Goal: Use online tool/utility: Utilize a website feature to perform a specific function

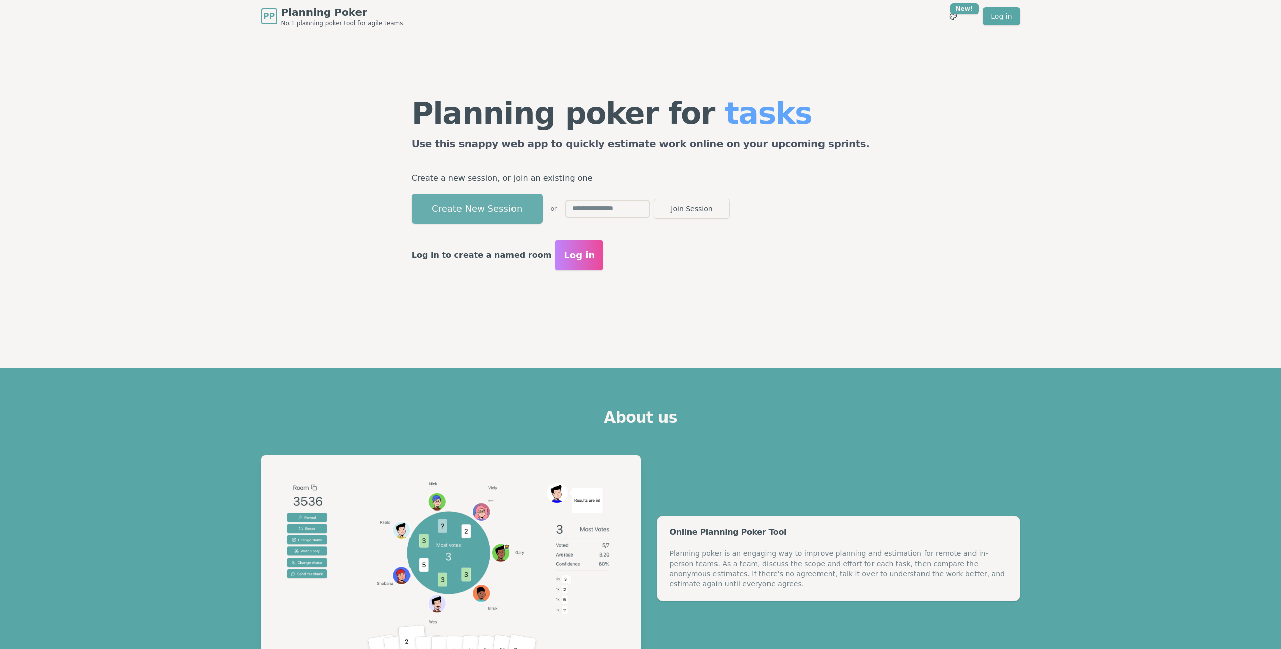
click at [526, 210] on button "Create New Session" at bounding box center [477, 208] width 131 height 30
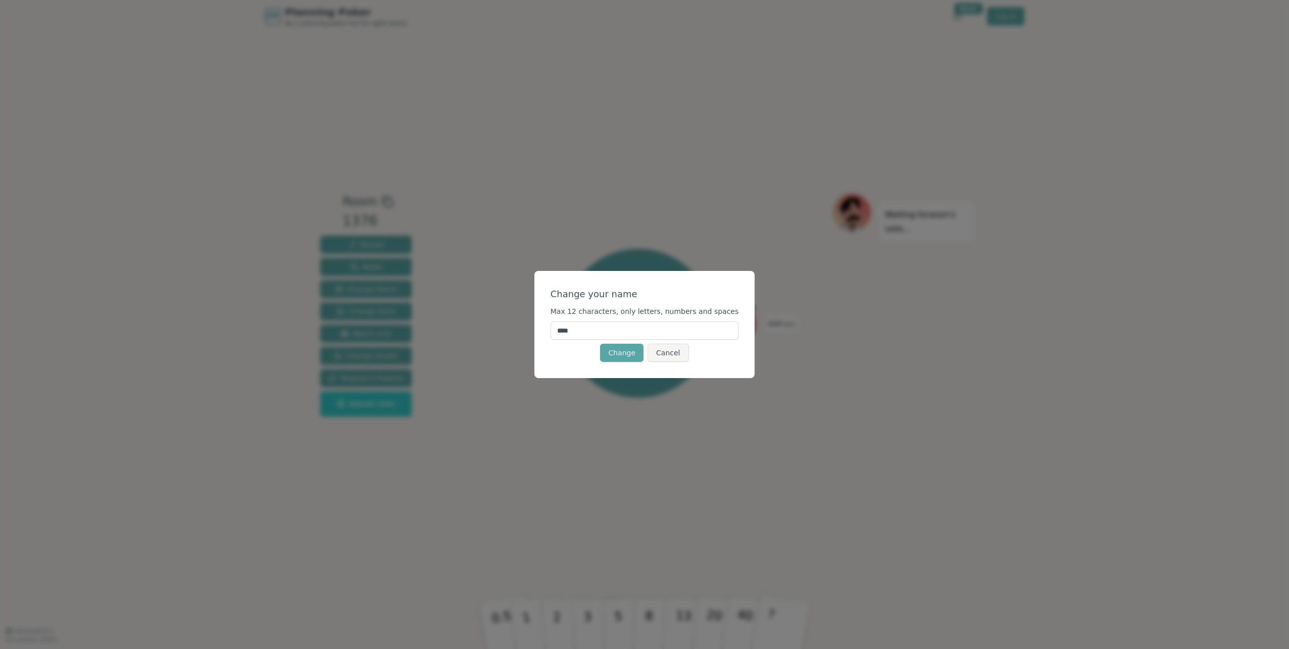
click at [608, 331] on input "****" at bounding box center [645, 330] width 188 height 18
click at [620, 352] on button "Change" at bounding box center [621, 352] width 43 height 18
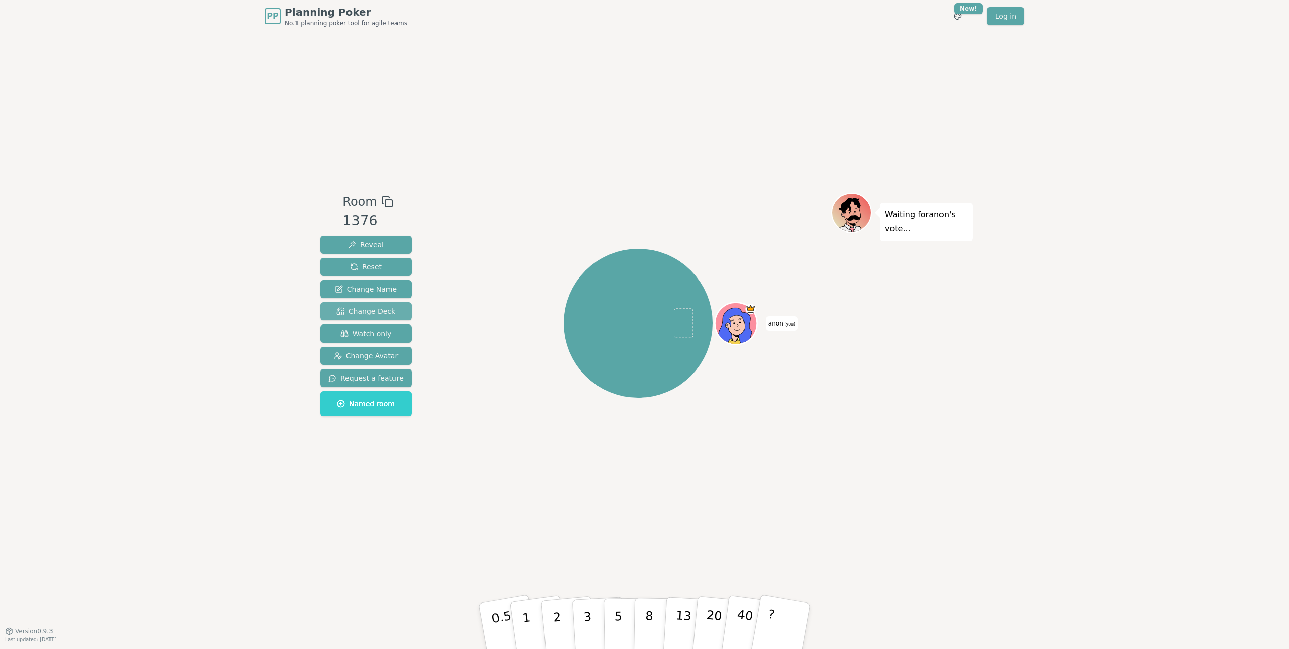
click at [368, 311] on span "Change Deck" at bounding box center [365, 311] width 59 height 10
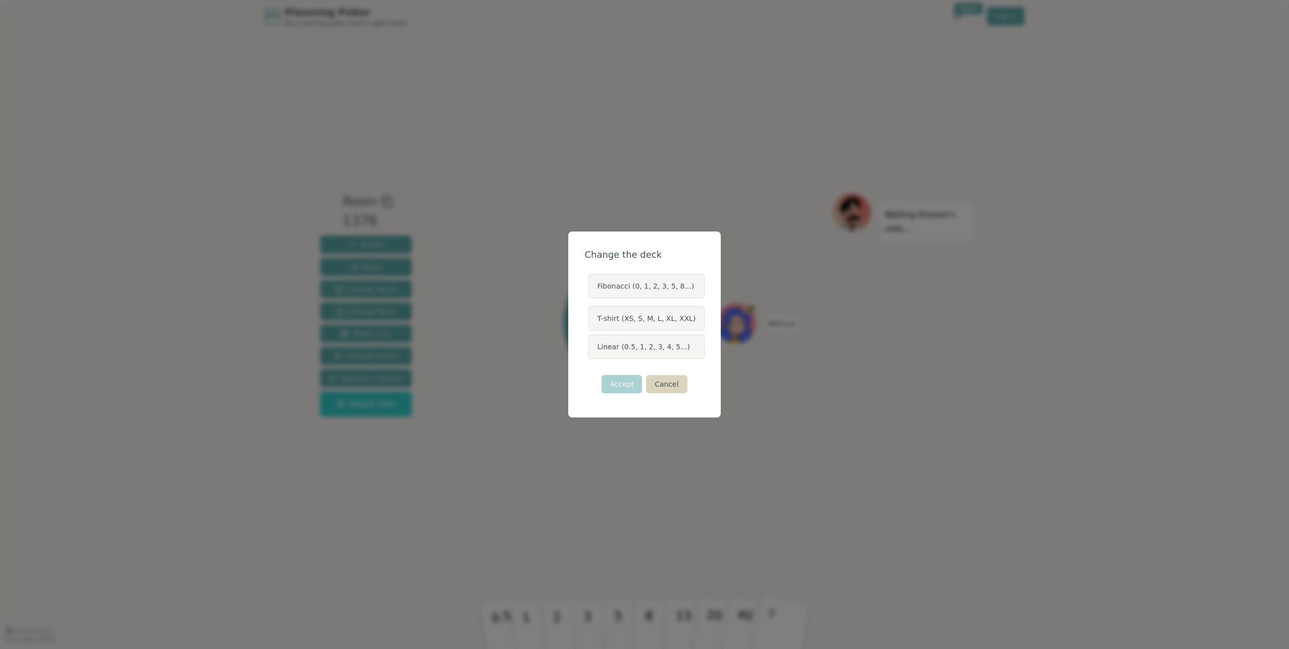
click at [662, 390] on button "Cancel" at bounding box center [666, 384] width 41 height 18
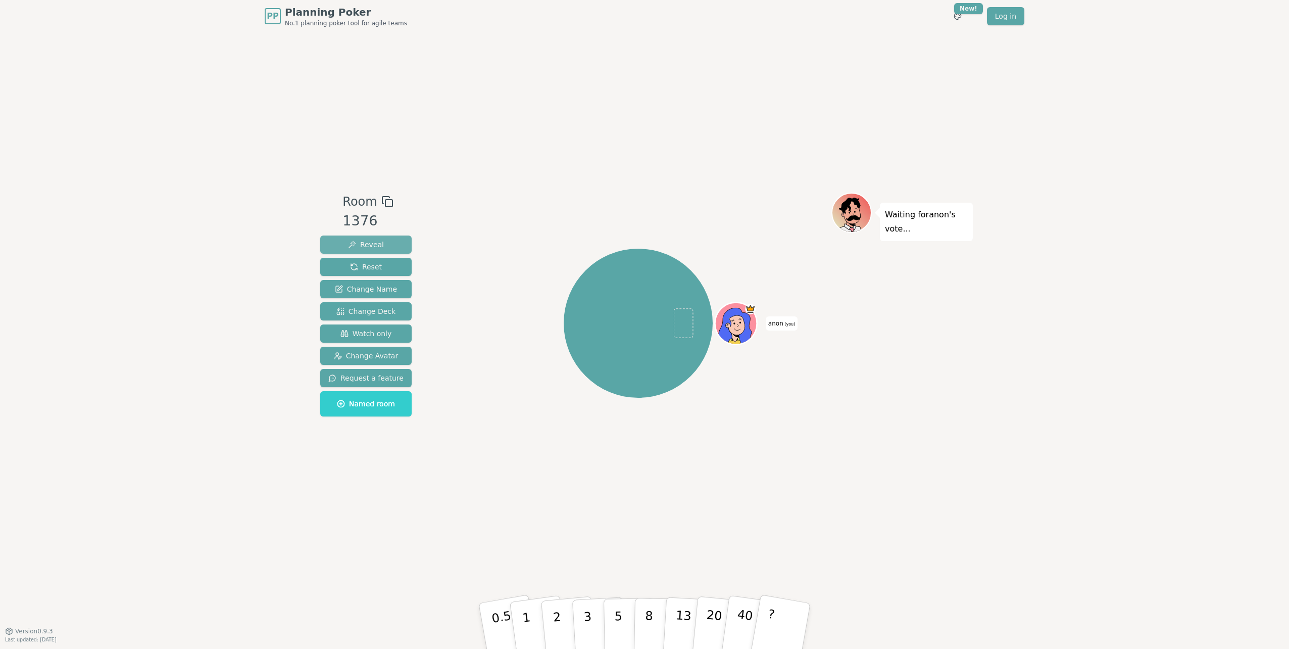
click at [363, 247] on span "Reveal" at bounding box center [366, 244] width 36 height 10
click at [363, 248] on span "Reveal" at bounding box center [366, 244] width 36 height 10
click at [365, 270] on span "Reset" at bounding box center [366, 267] width 32 height 10
click at [616, 629] on p "5" at bounding box center [618, 626] width 9 height 55
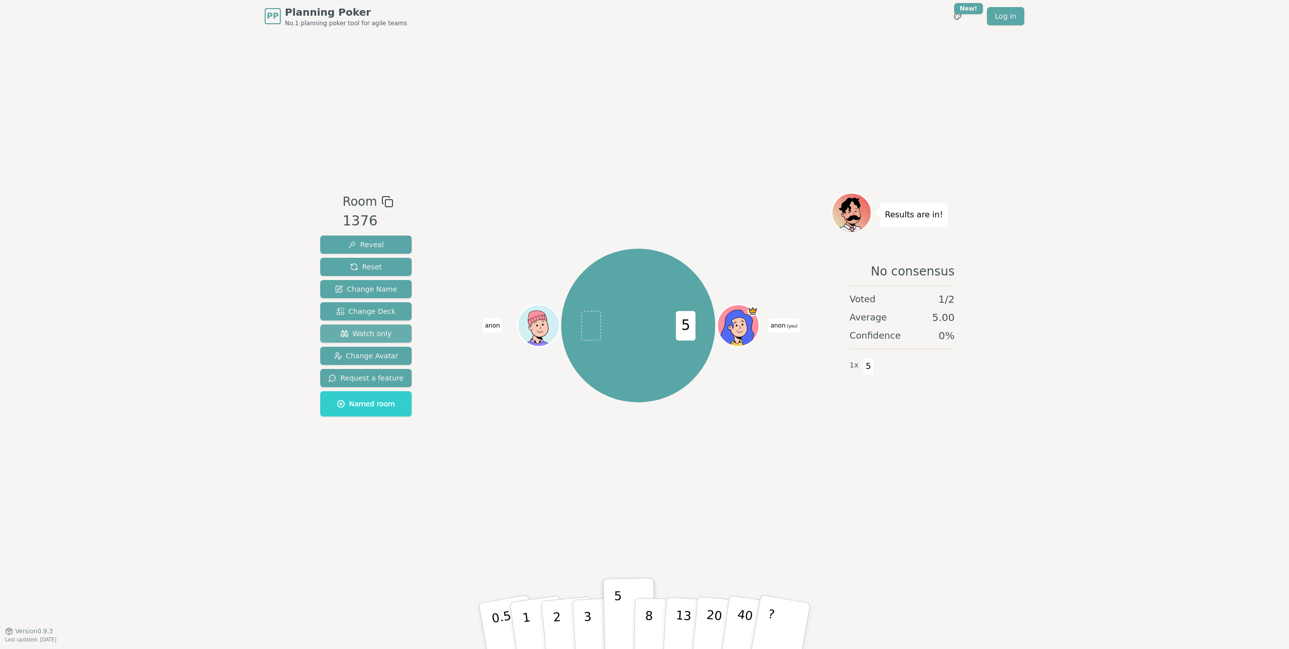
click at [369, 336] on span "Watch only" at bounding box center [366, 333] width 52 height 10
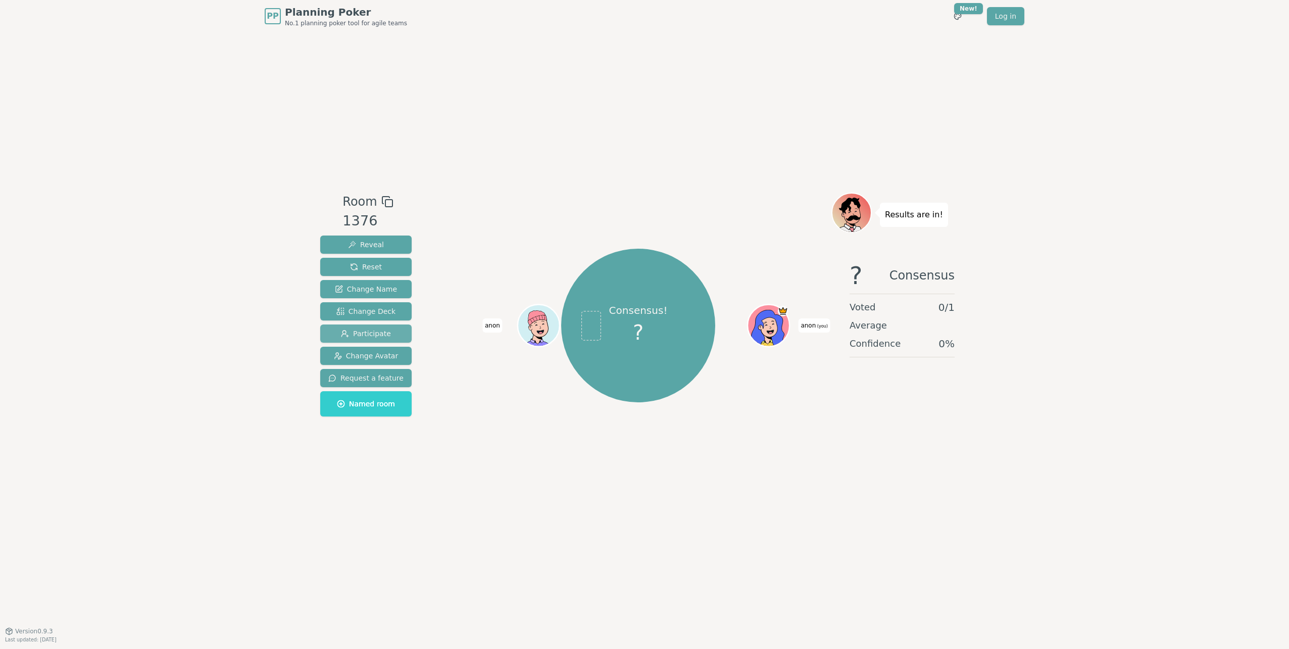
click at [369, 336] on span "Participate" at bounding box center [366, 333] width 50 height 10
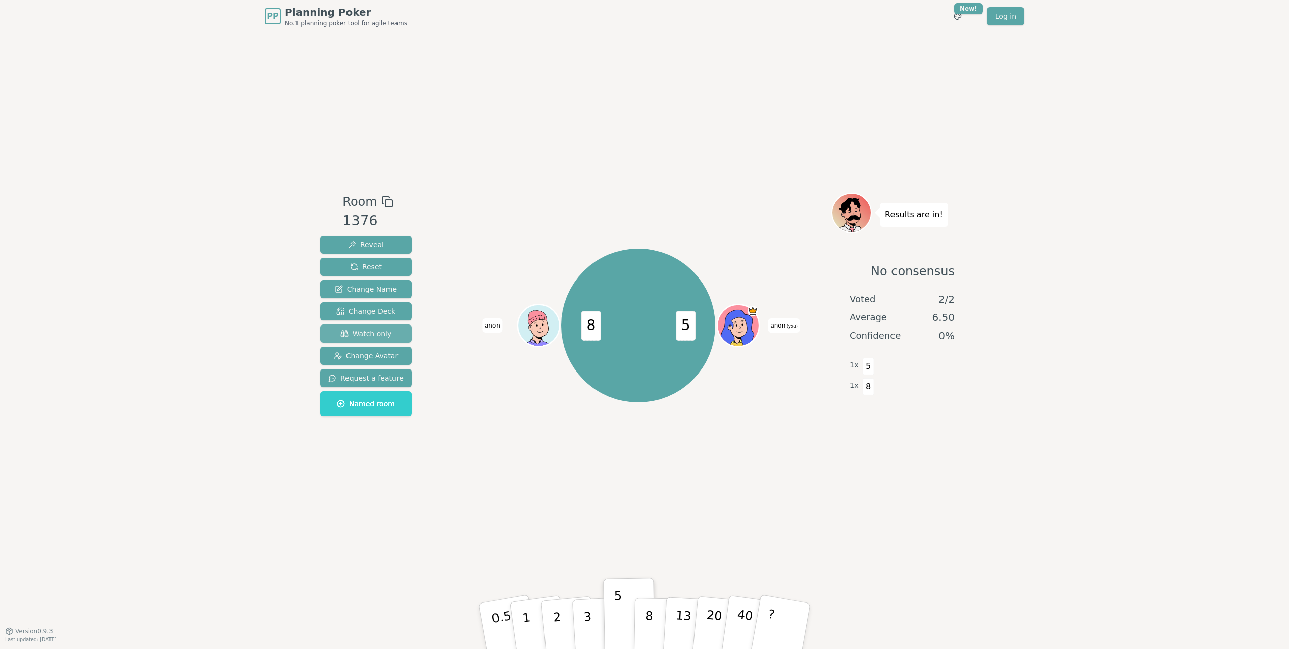
click at [369, 336] on span "Watch only" at bounding box center [366, 333] width 52 height 10
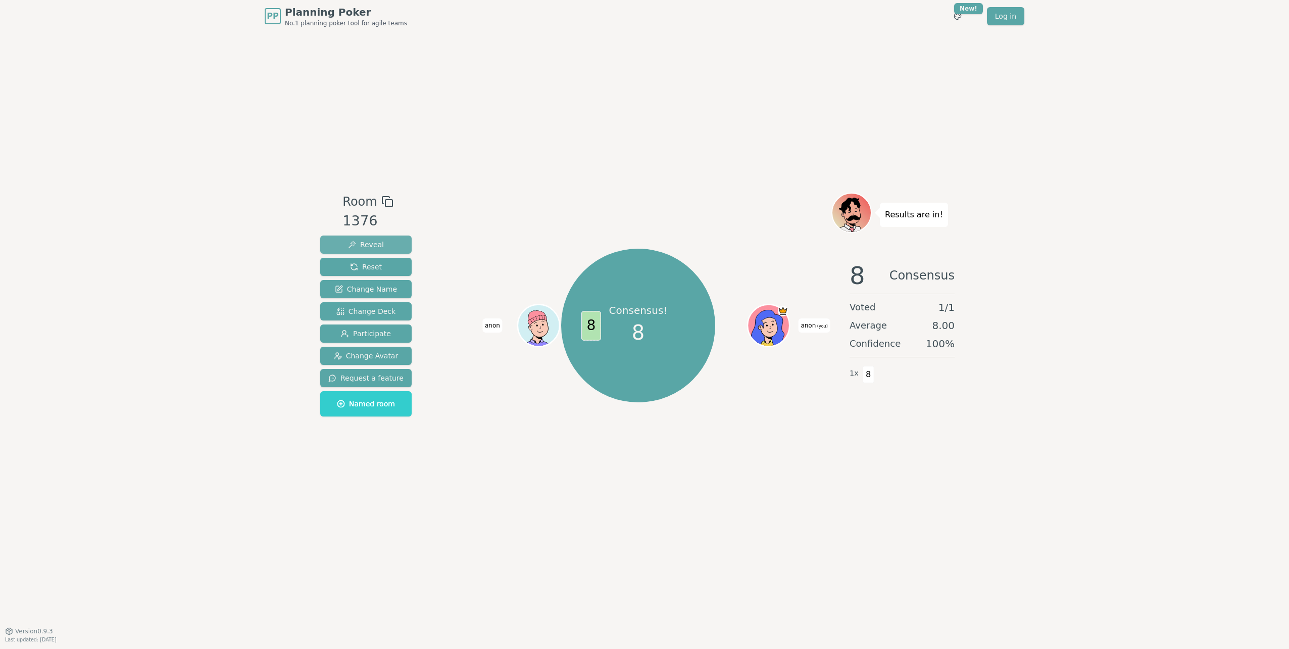
click at [368, 242] on span "Reveal" at bounding box center [366, 244] width 36 height 10
click at [371, 243] on span "Reveal" at bounding box center [366, 244] width 36 height 10
click at [371, 269] on span "Reset" at bounding box center [366, 267] width 32 height 10
click at [776, 320] on icon at bounding box center [769, 322] width 32 height 5
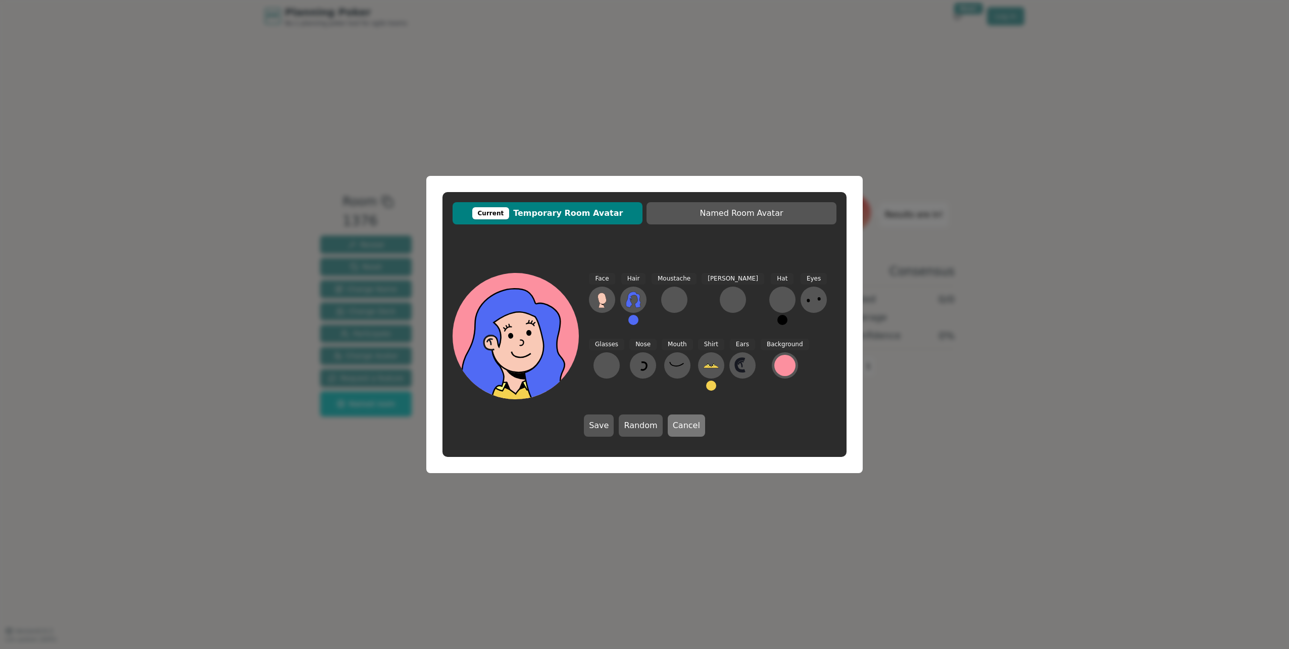
click at [675, 427] on button "Cancel" at bounding box center [686, 425] width 37 height 22
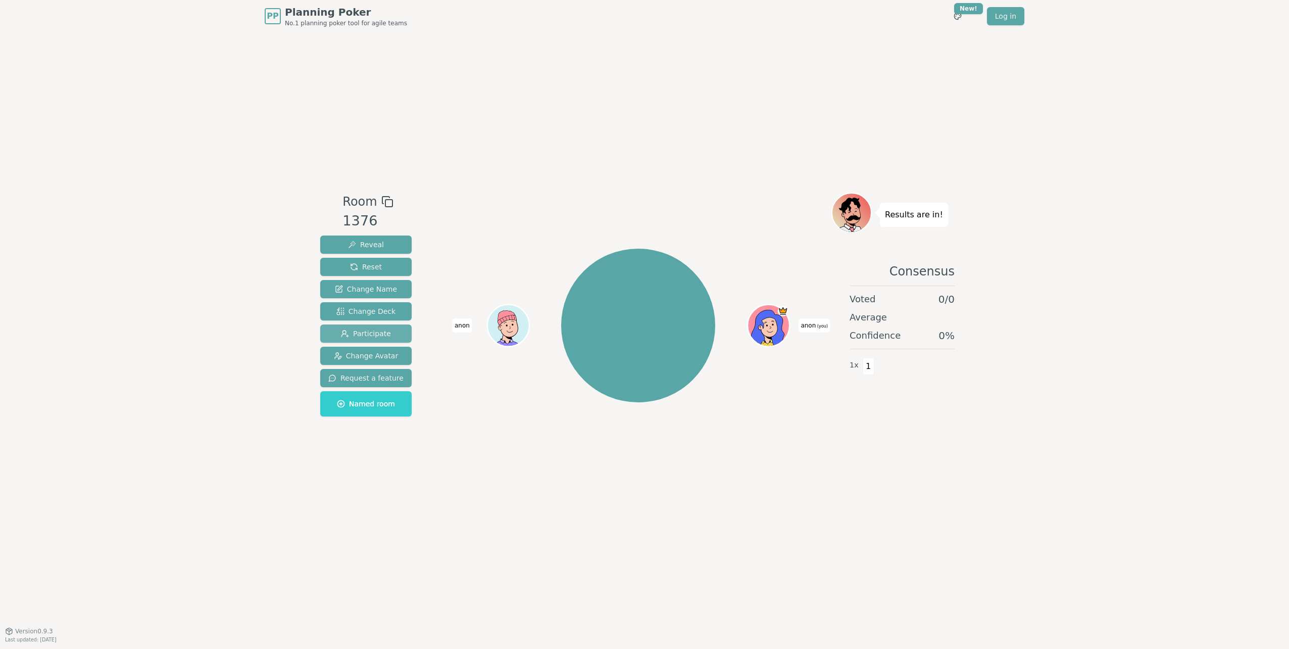
drag, startPoint x: 365, startPoint y: 336, endPoint x: 359, endPoint y: 336, distance: 5.6
click at [359, 336] on span "Participate" at bounding box center [366, 333] width 50 height 10
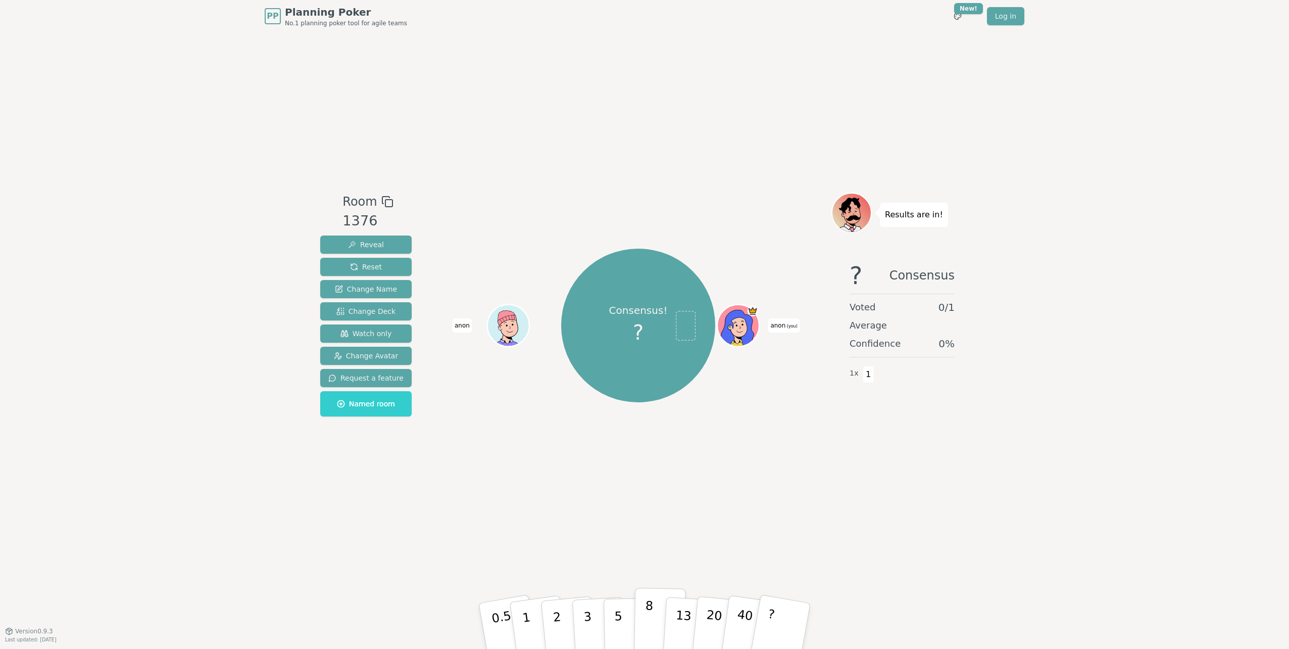
click at [649, 622] on p "8" at bounding box center [649, 625] width 9 height 55
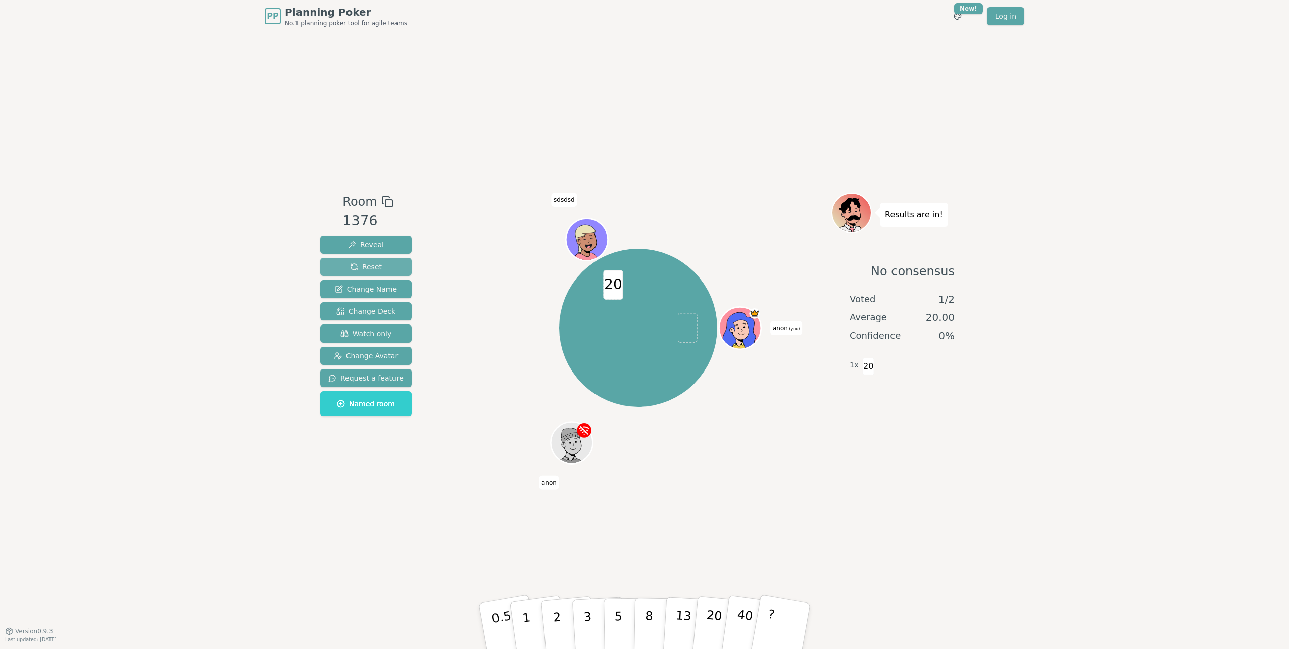
click at [356, 259] on button "Reset" at bounding box center [365, 267] width 91 height 18
click at [648, 618] on p "8" at bounding box center [649, 625] width 9 height 55
